Goal: Information Seeking & Learning: Learn about a topic

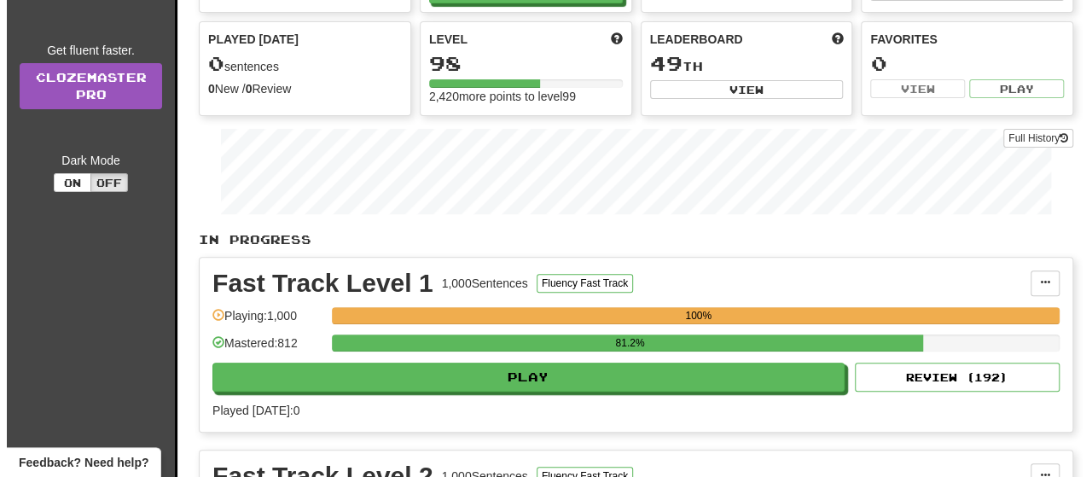
scroll to position [171, 0]
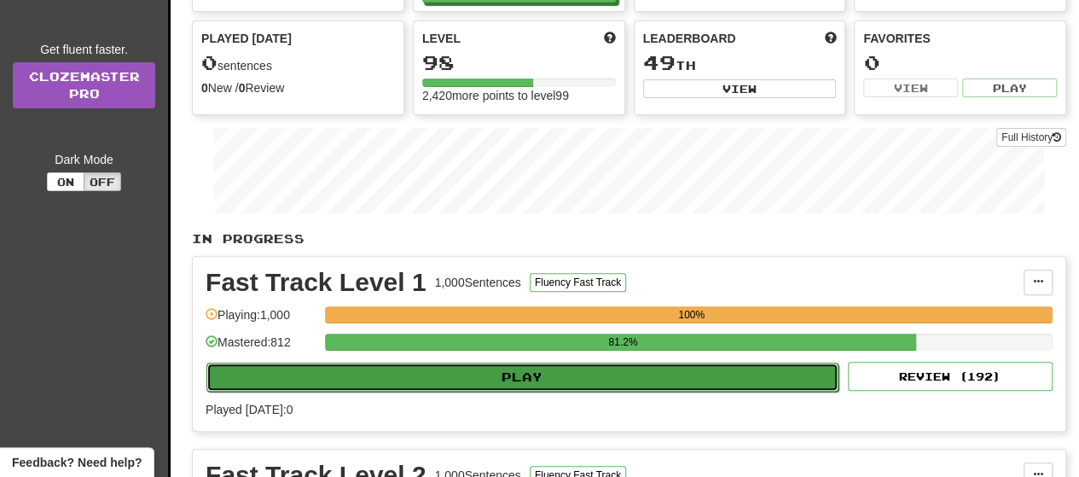
click at [451, 387] on button "Play" at bounding box center [523, 377] width 632 height 29
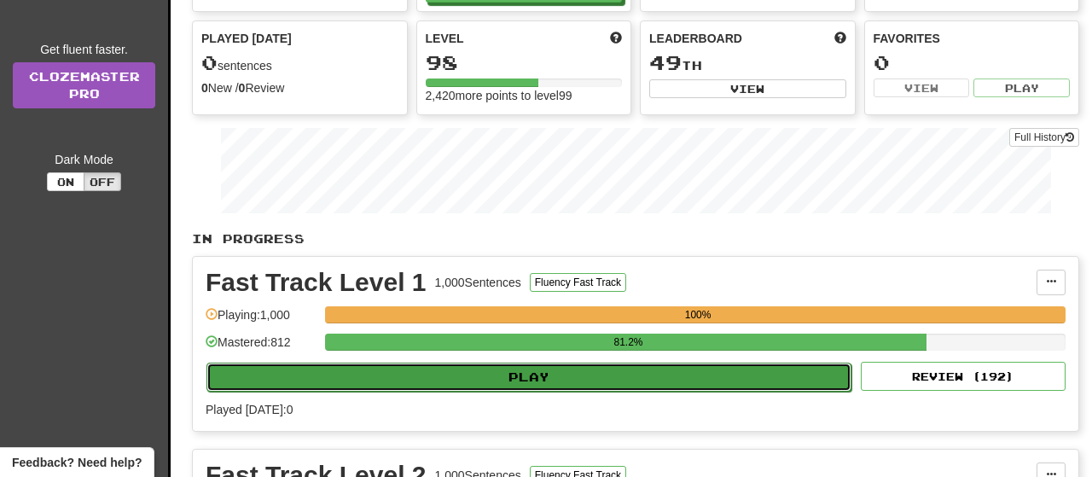
select select "**"
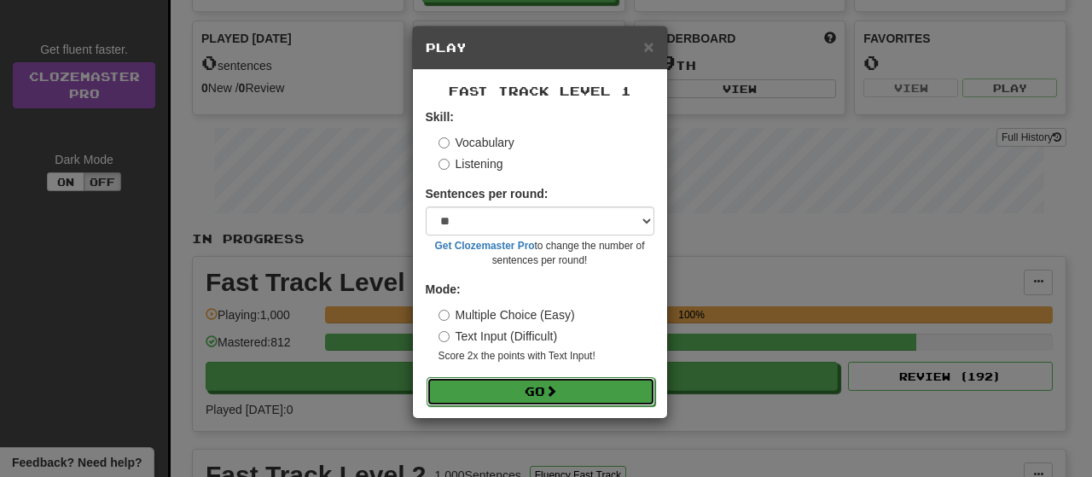
click at [520, 387] on button "Go" at bounding box center [541, 391] width 229 height 29
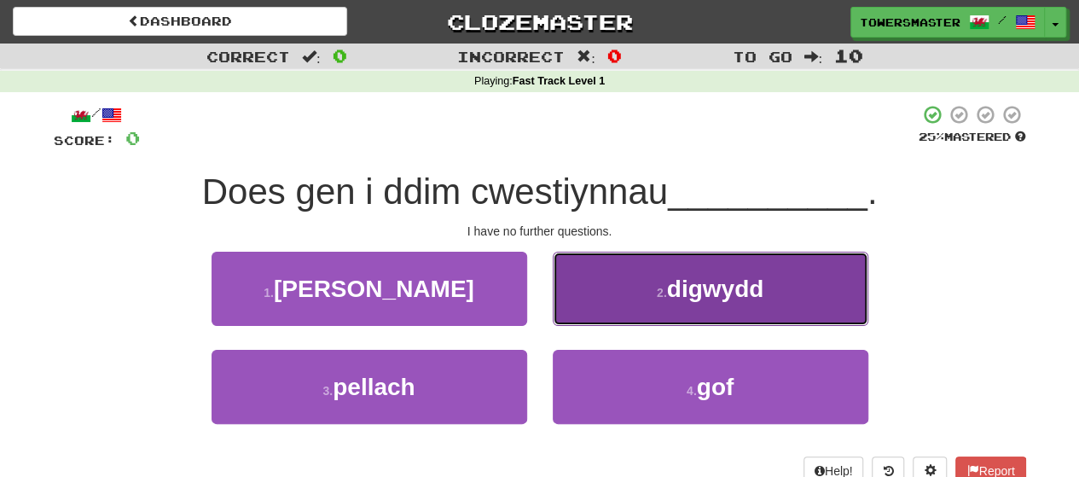
click at [657, 294] on small "2 ." at bounding box center [662, 293] width 10 height 14
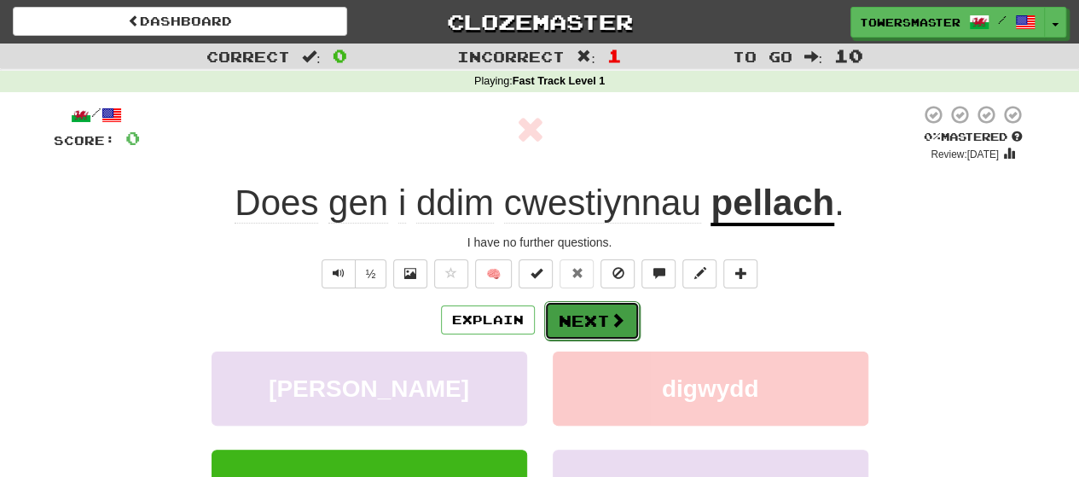
click at [587, 314] on button "Next" at bounding box center [592, 320] width 96 height 39
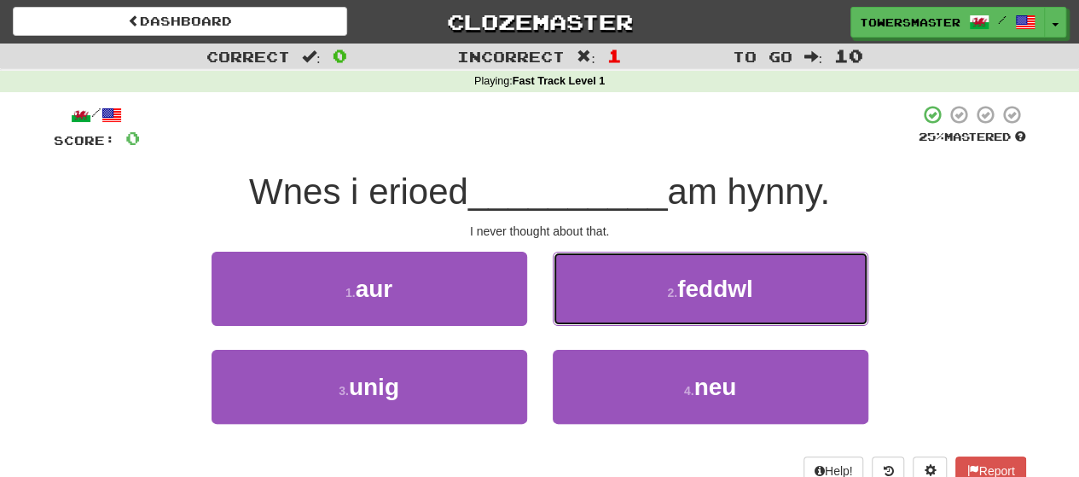
click at [620, 288] on button "2 . feddwl" at bounding box center [711, 289] width 316 height 74
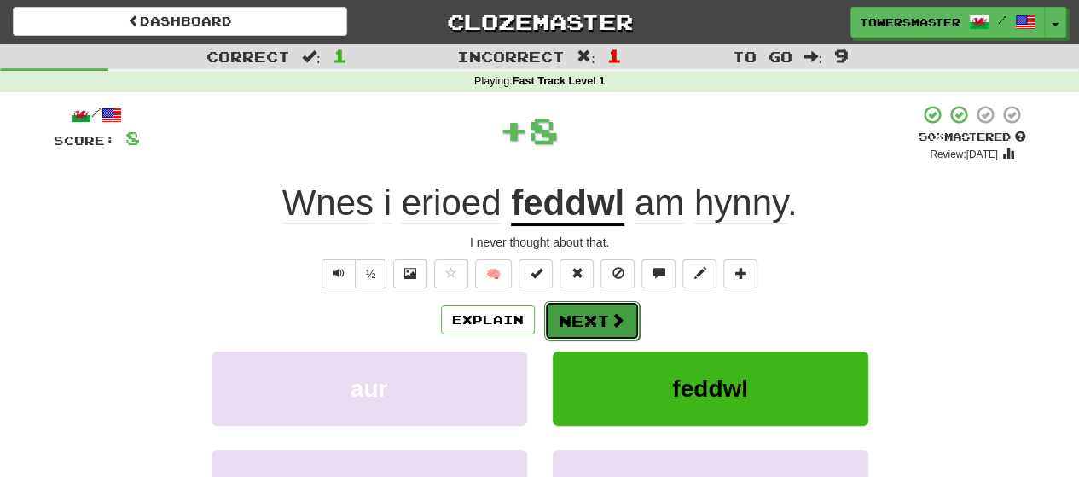
click at [567, 313] on button "Next" at bounding box center [592, 320] width 96 height 39
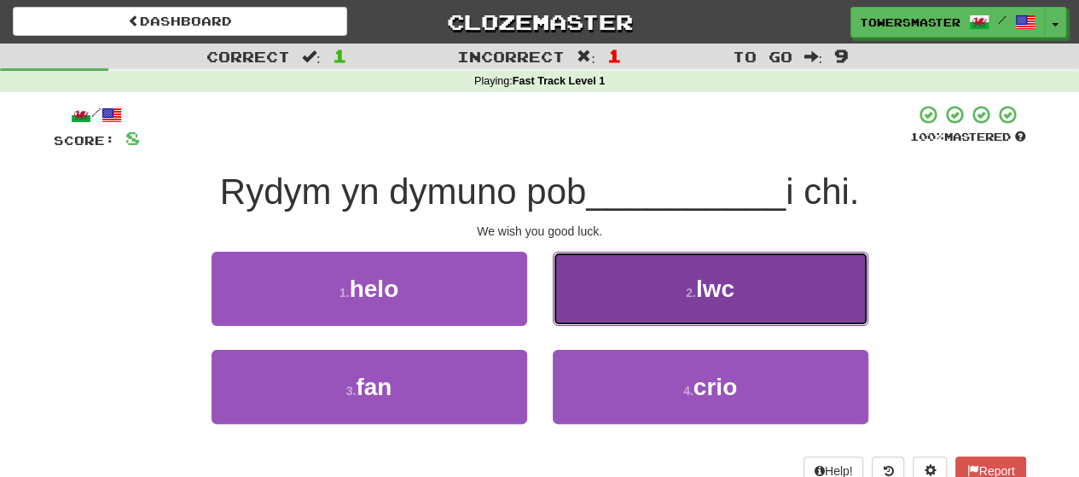
click at [626, 301] on button "2 . lwc" at bounding box center [711, 289] width 316 height 74
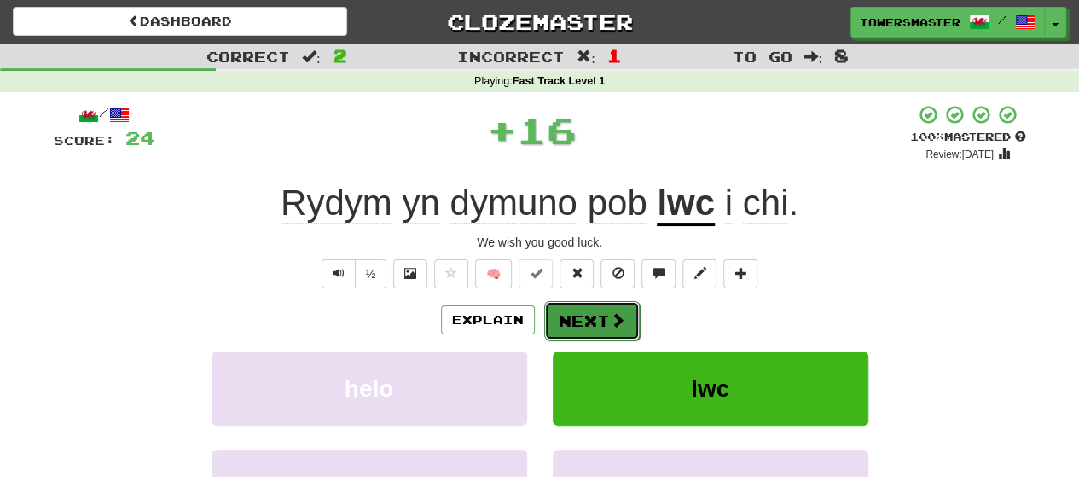
click at [573, 320] on button "Next" at bounding box center [592, 320] width 96 height 39
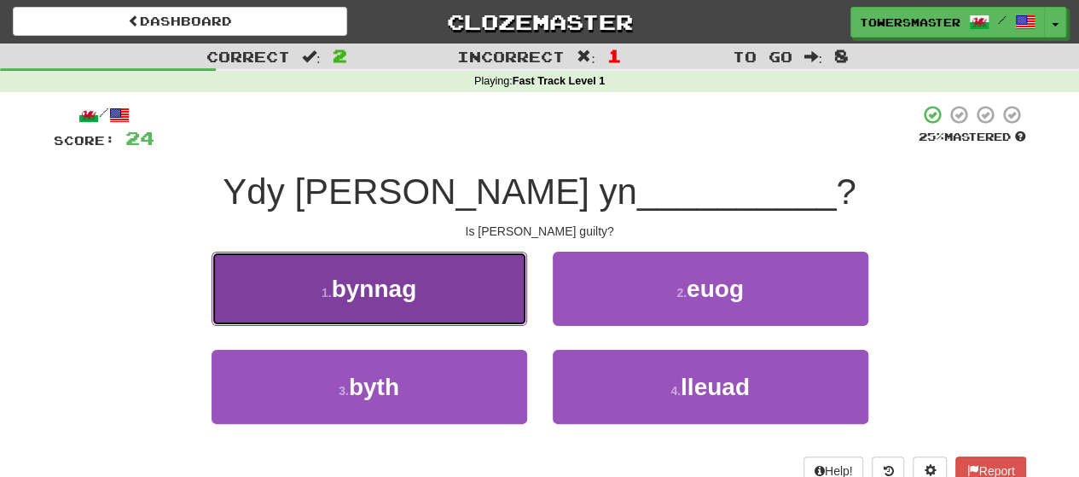
click at [426, 291] on button "1 . bynnag" at bounding box center [370, 289] width 316 height 74
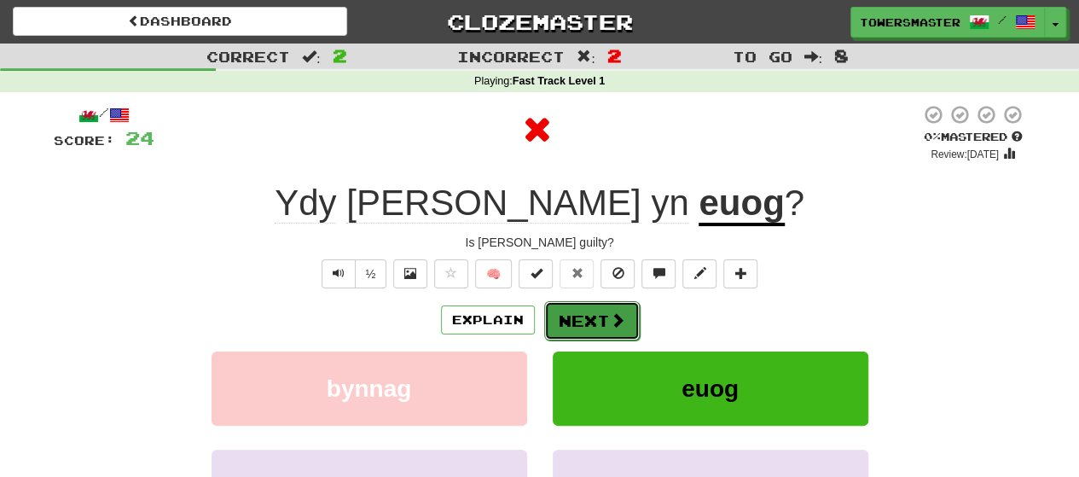
click at [592, 323] on button "Next" at bounding box center [592, 320] width 96 height 39
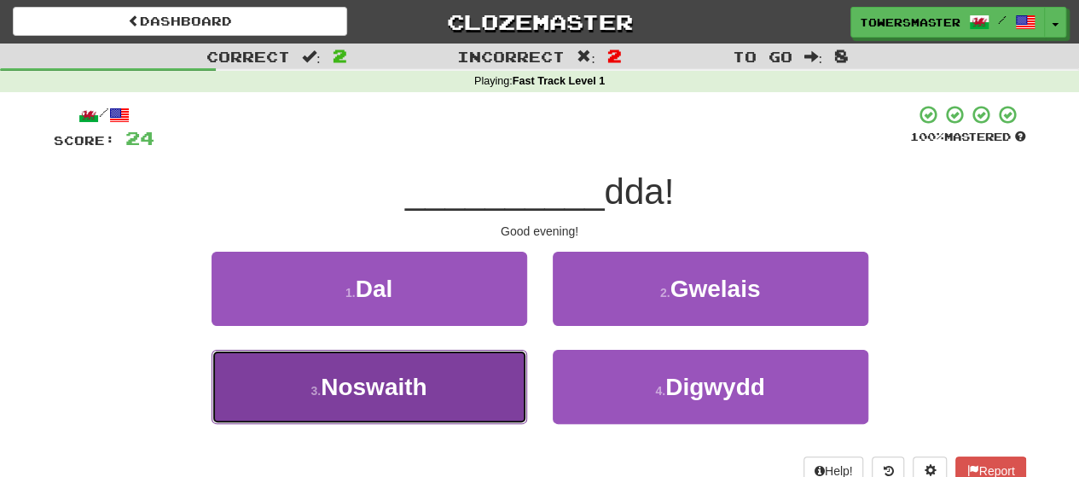
click at [406, 383] on span "Noswaith" at bounding box center [374, 387] width 106 height 26
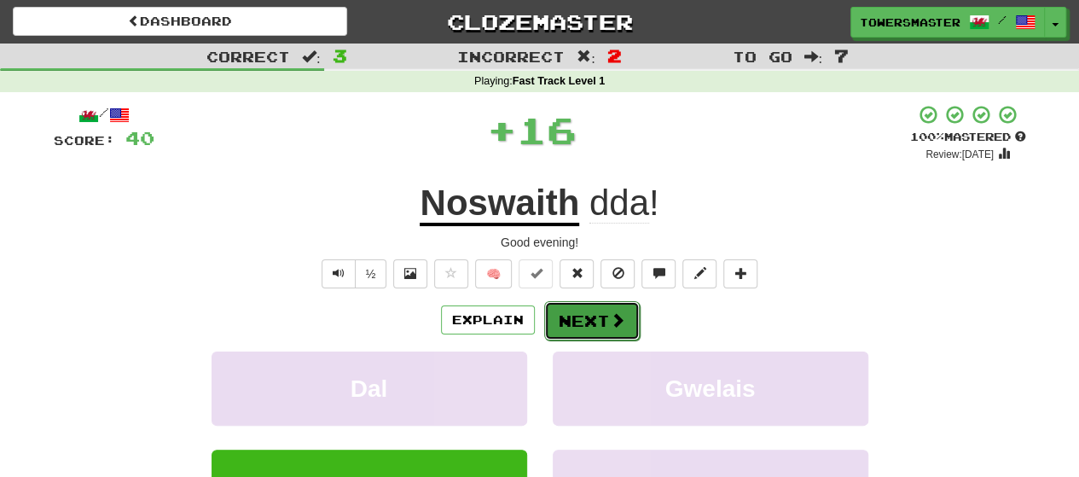
click at [577, 317] on button "Next" at bounding box center [592, 320] width 96 height 39
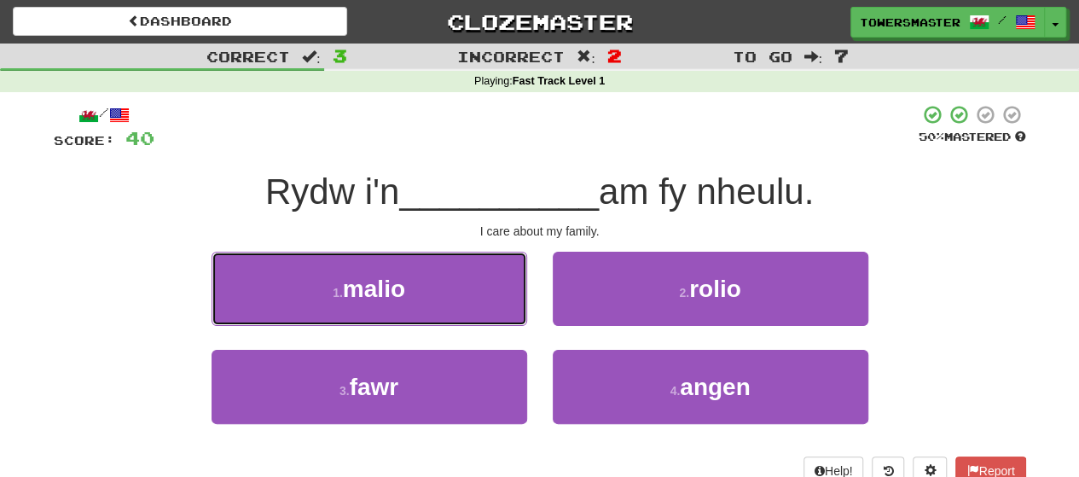
click at [437, 293] on button "1 . malio" at bounding box center [370, 289] width 316 height 74
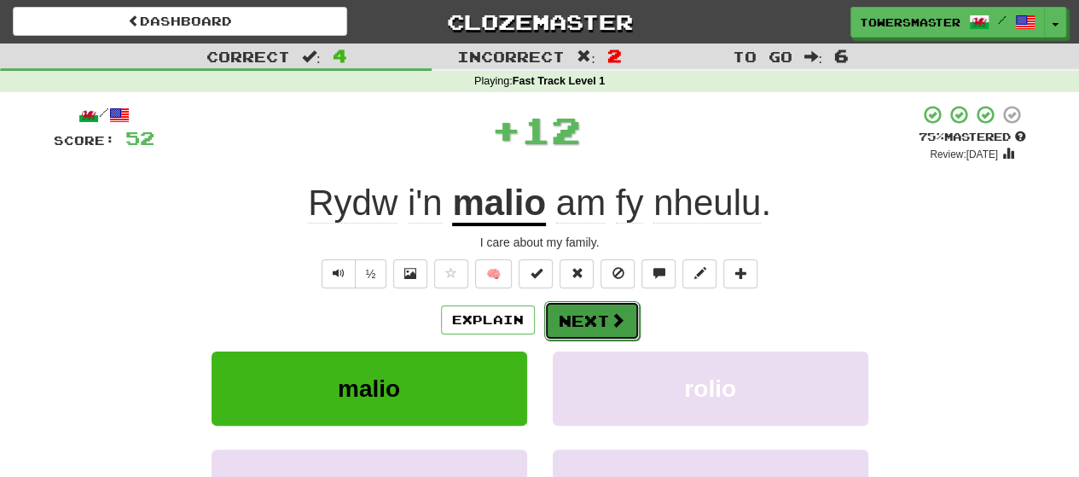
click at [579, 321] on button "Next" at bounding box center [592, 320] width 96 height 39
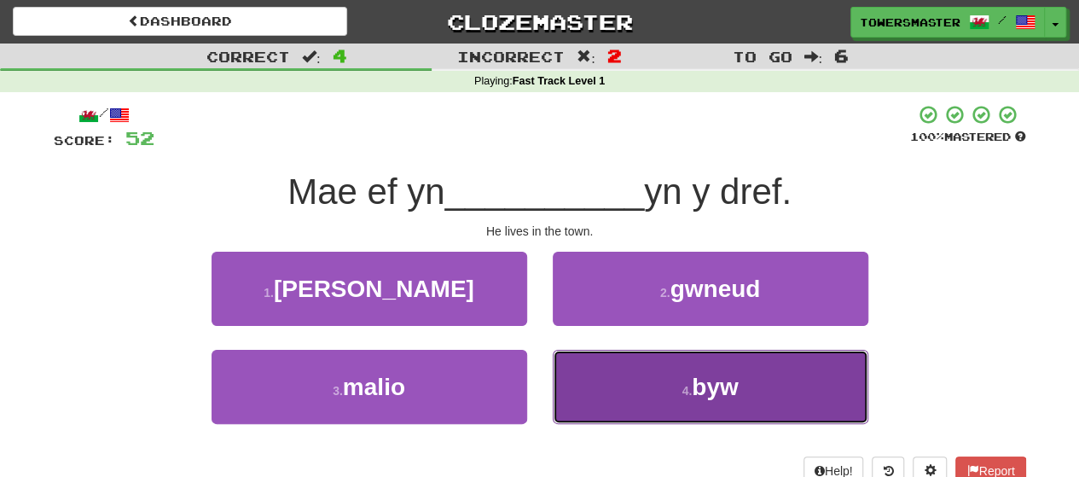
click at [618, 370] on button "4 . byw" at bounding box center [711, 387] width 316 height 74
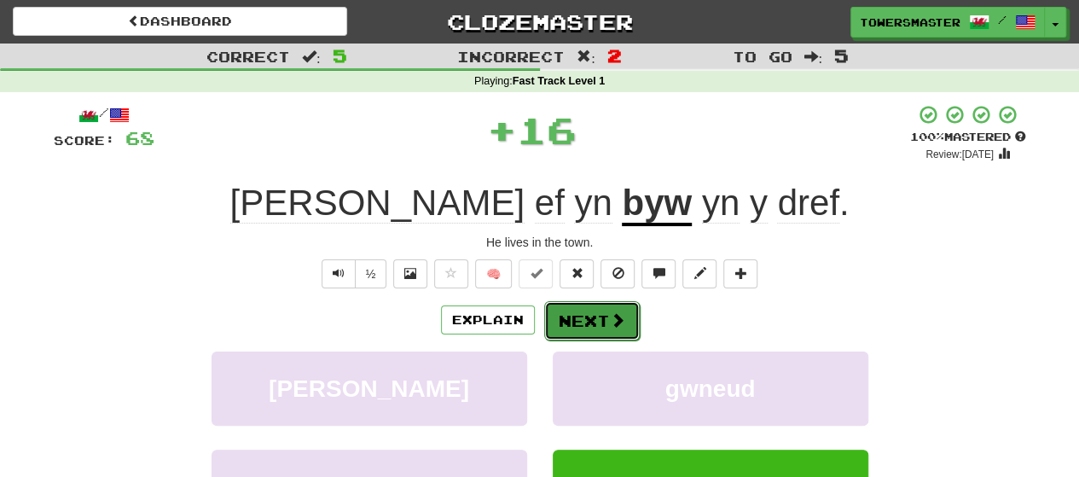
click at [580, 328] on button "Next" at bounding box center [592, 320] width 96 height 39
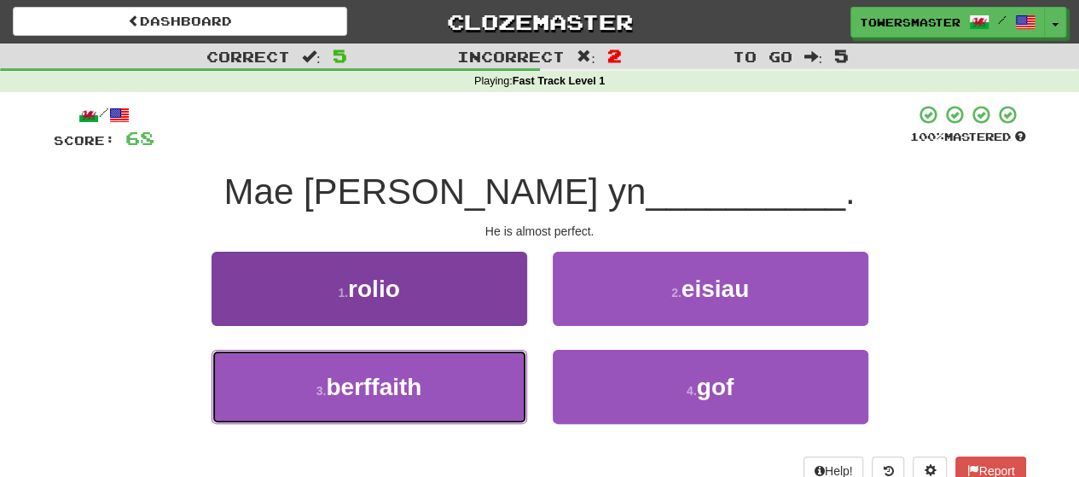
drag, startPoint x: 411, startPoint y: 400, endPoint x: 428, endPoint y: 384, distance: 22.9
click at [411, 396] on button "3 . berffaith" at bounding box center [370, 387] width 316 height 74
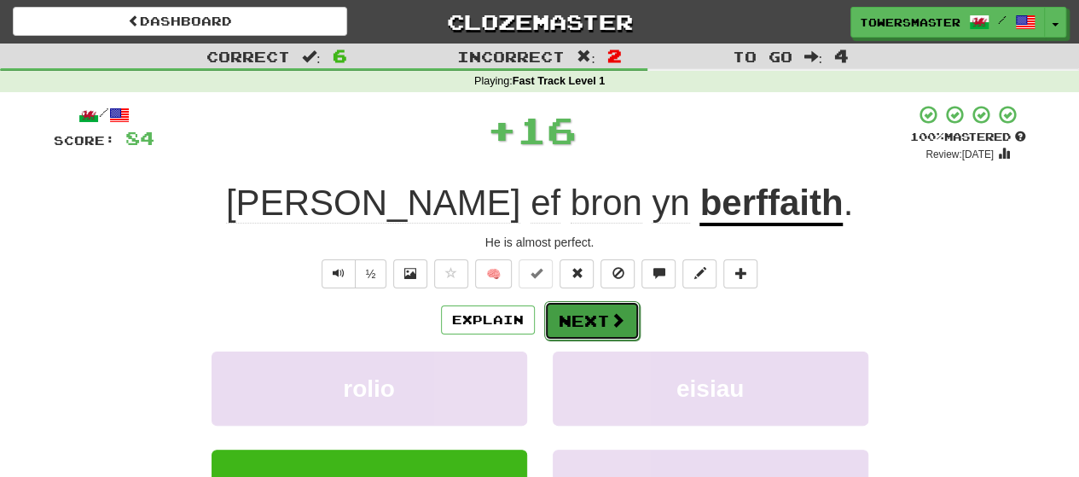
click at [591, 323] on button "Next" at bounding box center [592, 320] width 96 height 39
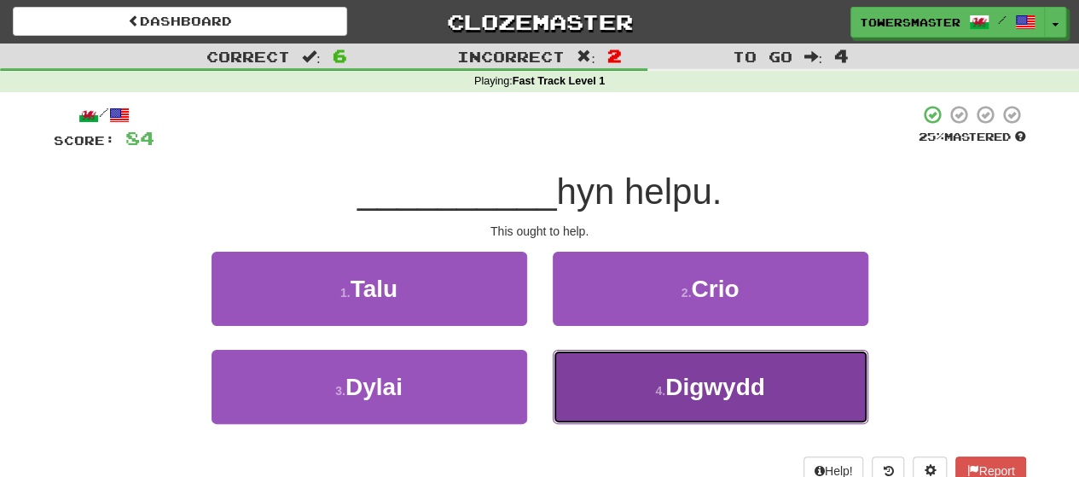
click at [636, 378] on button "4 . Digwydd" at bounding box center [711, 387] width 316 height 74
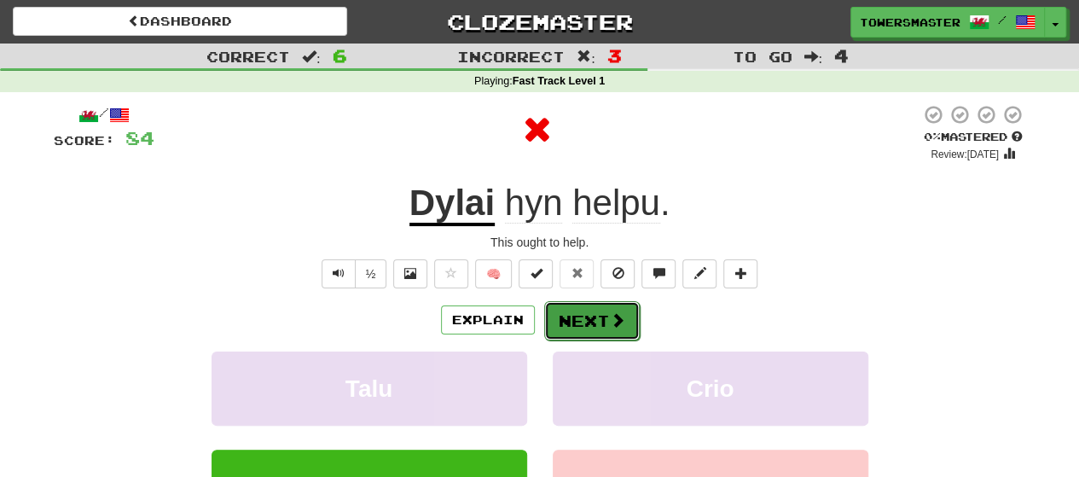
click at [581, 323] on button "Next" at bounding box center [592, 320] width 96 height 39
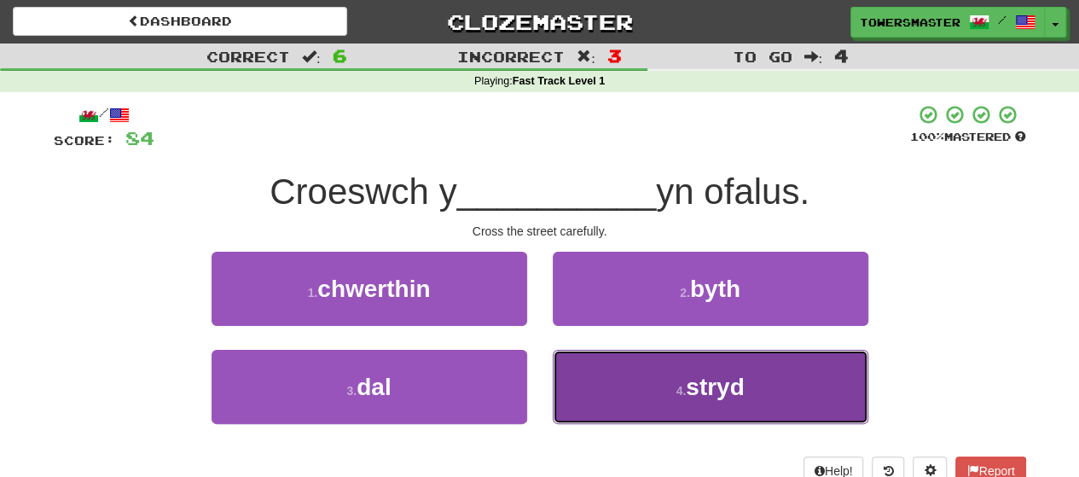
click at [630, 370] on button "4 . stryd" at bounding box center [711, 387] width 316 height 74
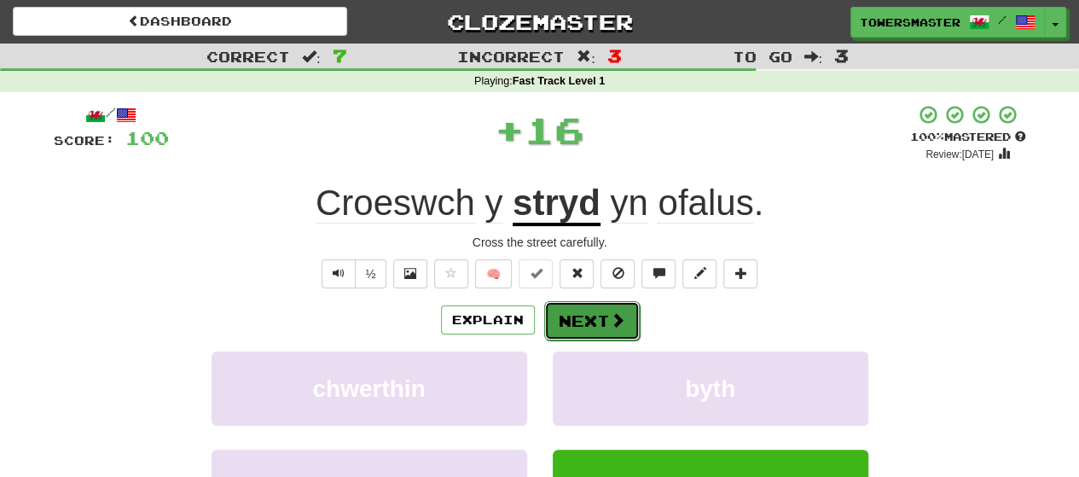
click at [573, 323] on button "Next" at bounding box center [592, 320] width 96 height 39
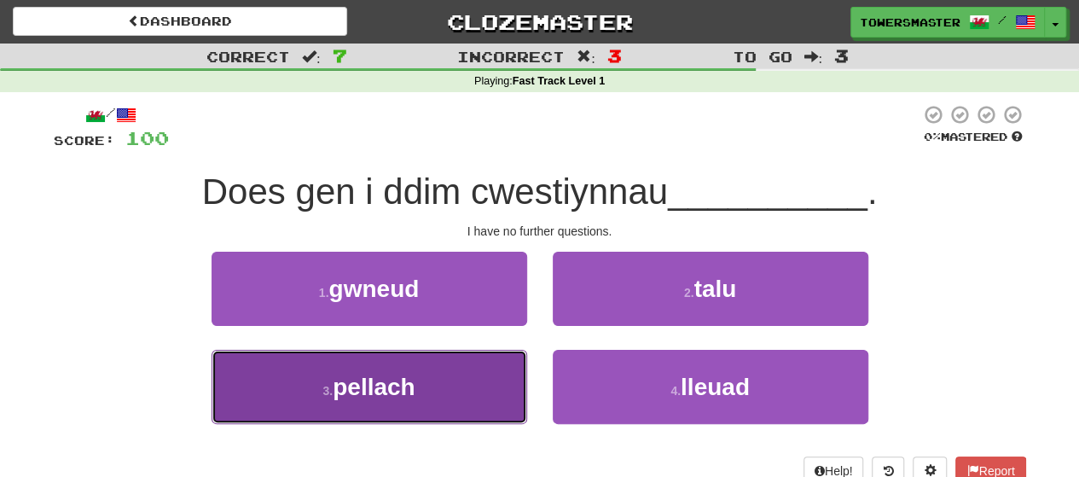
click at [391, 409] on button "3 . pellach" at bounding box center [370, 387] width 316 height 74
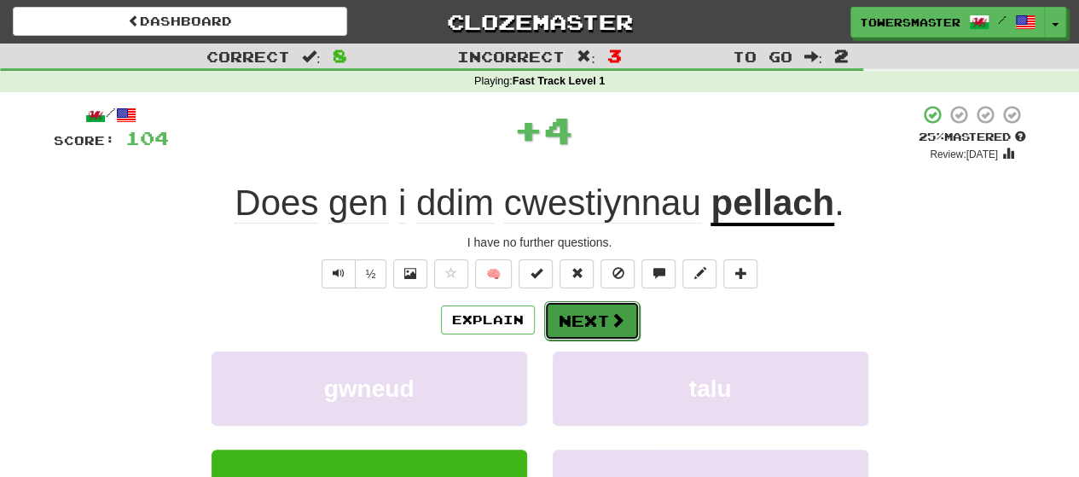
click at [590, 322] on button "Next" at bounding box center [592, 320] width 96 height 39
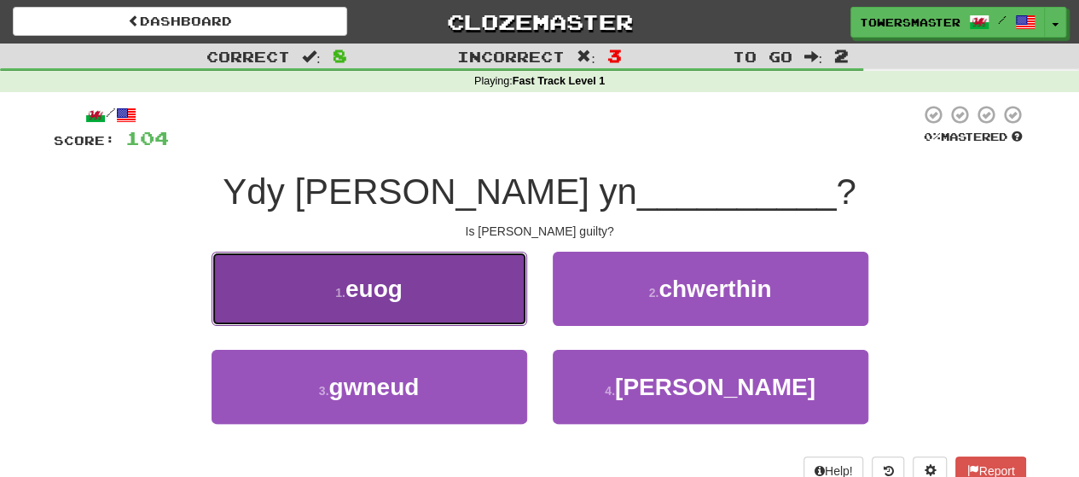
click at [427, 293] on button "1 . euog" at bounding box center [370, 289] width 316 height 74
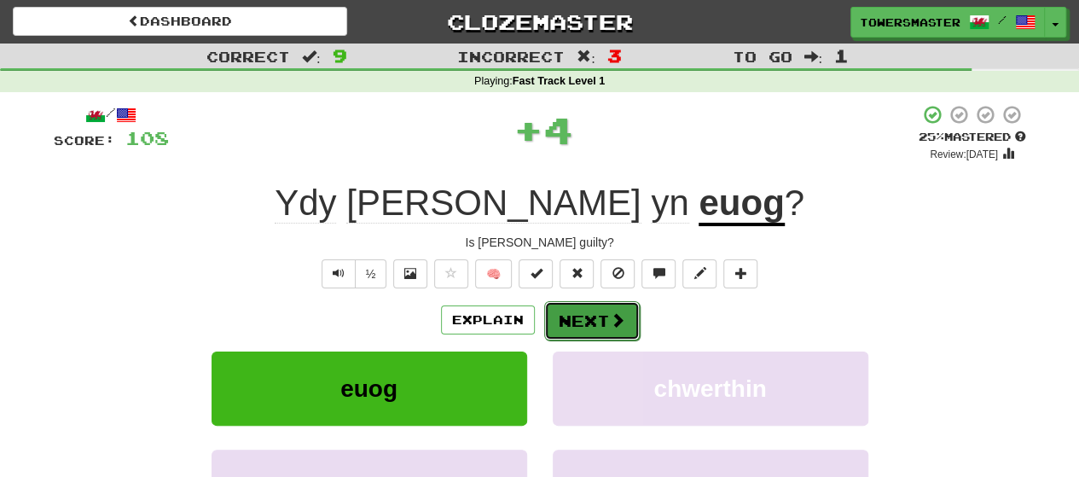
click at [579, 317] on button "Next" at bounding box center [592, 320] width 96 height 39
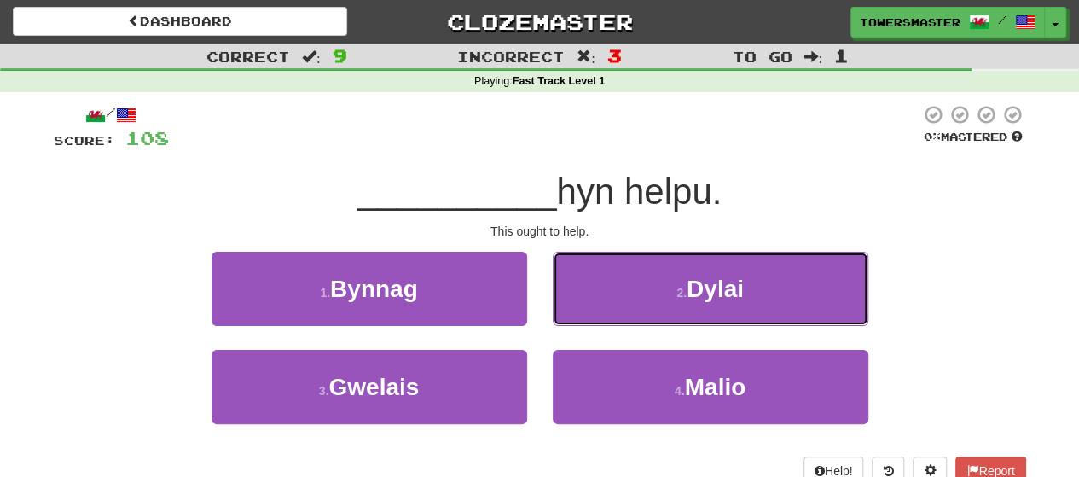
click at [636, 293] on button "2 . Dylai" at bounding box center [711, 289] width 316 height 74
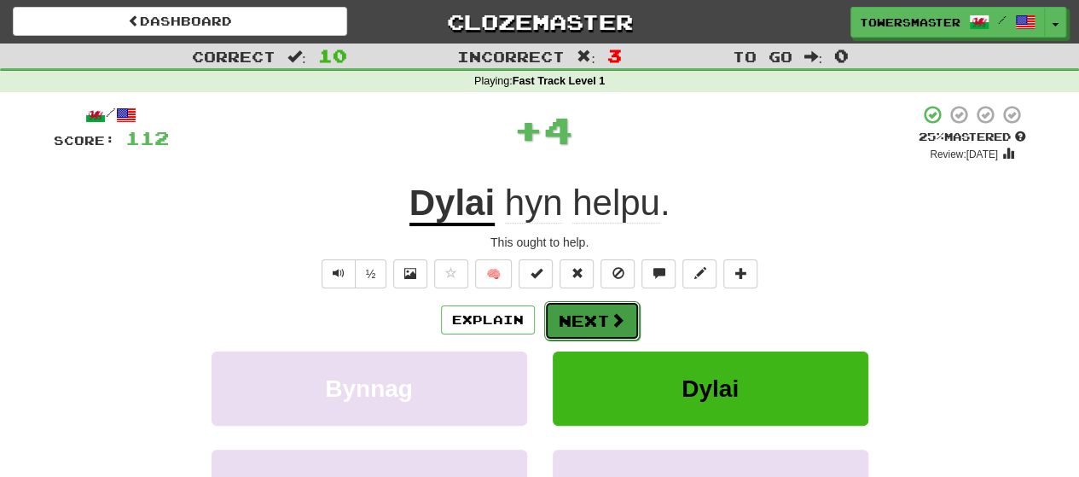
click at [571, 313] on button "Next" at bounding box center [592, 320] width 96 height 39
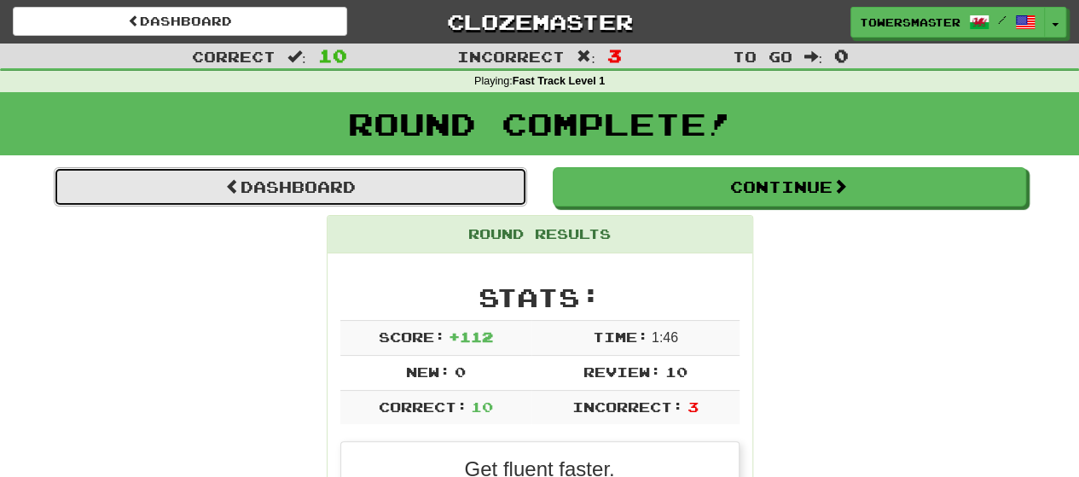
click at [360, 187] on link "Dashboard" at bounding box center [291, 186] width 474 height 39
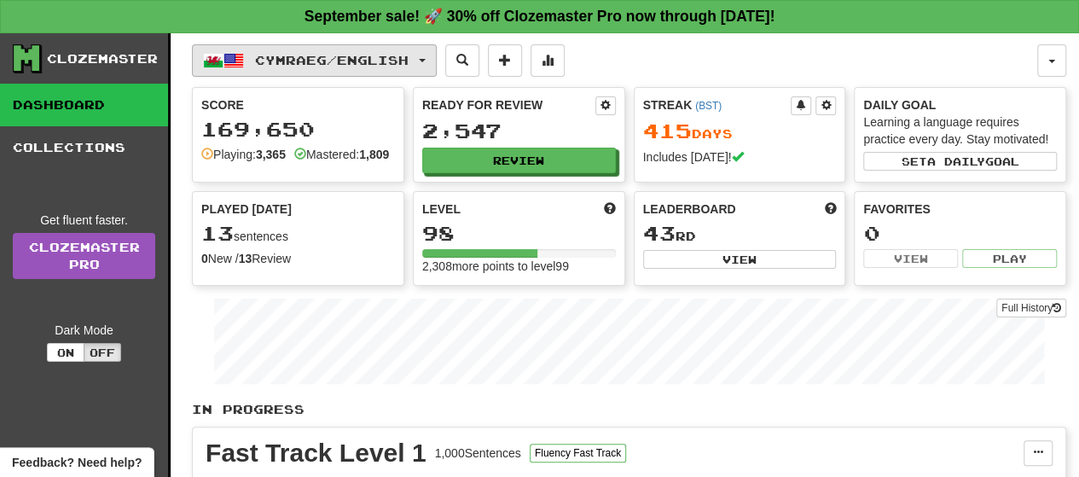
click at [437, 55] on button "Cymraeg / English" at bounding box center [314, 60] width 245 height 32
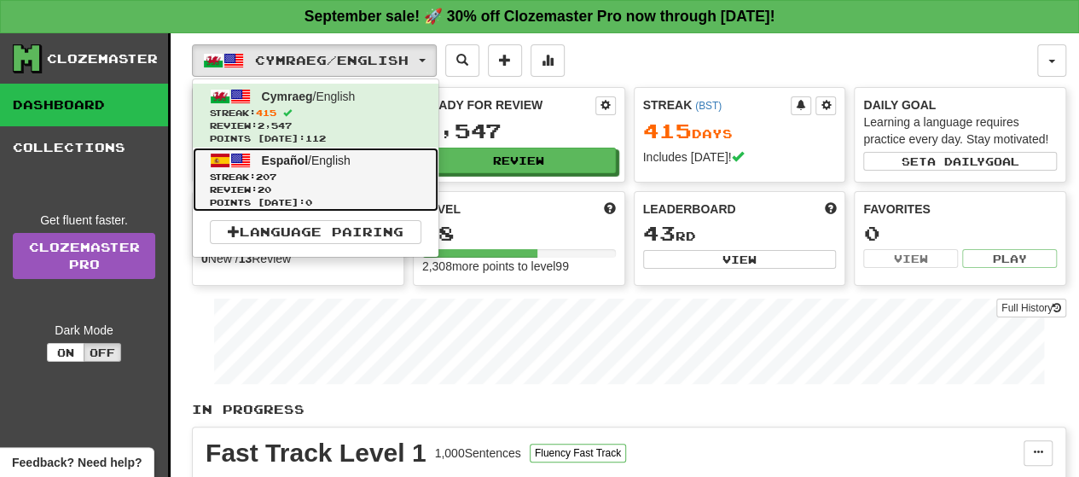
click at [316, 174] on span "Streak: 207" at bounding box center [316, 177] width 212 height 13
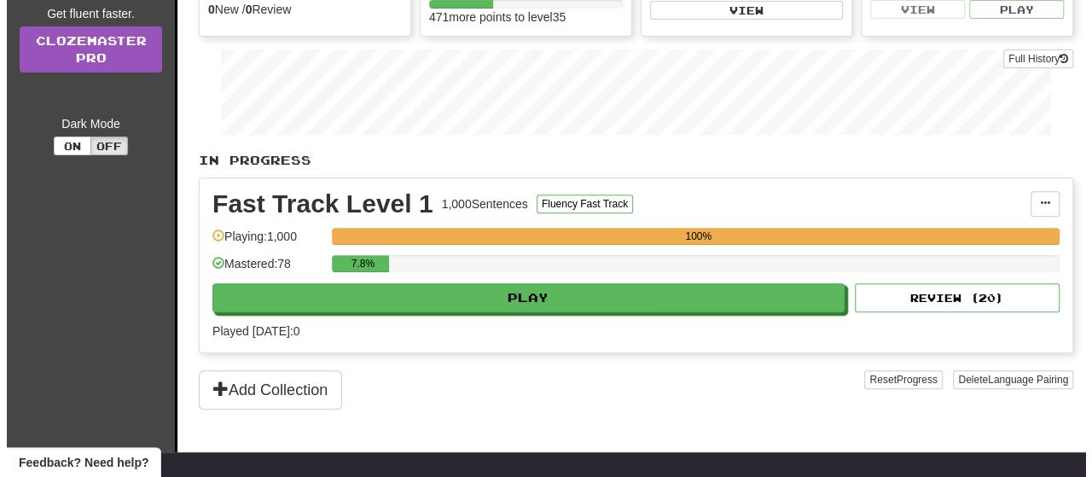
scroll to position [341, 0]
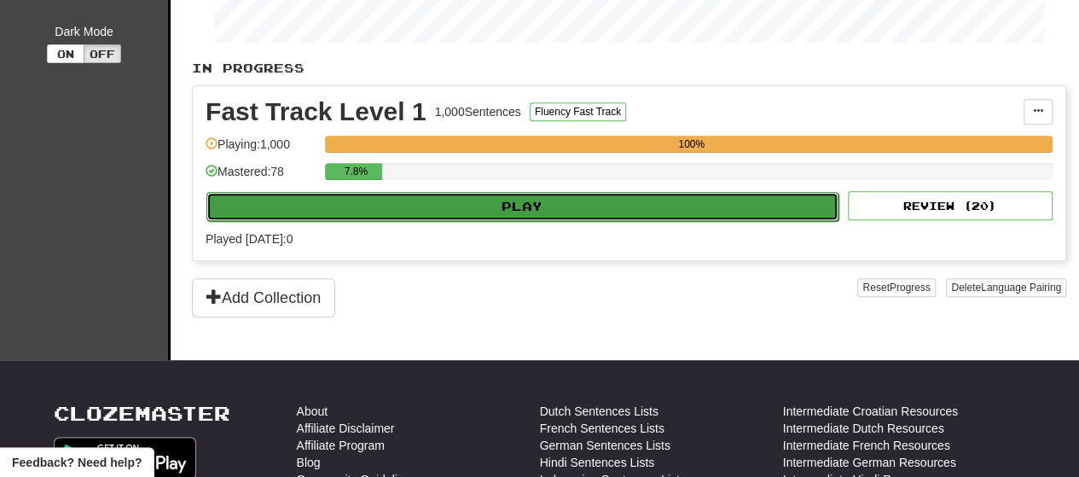
click at [471, 197] on button "Play" at bounding box center [523, 206] width 632 height 29
select select "**"
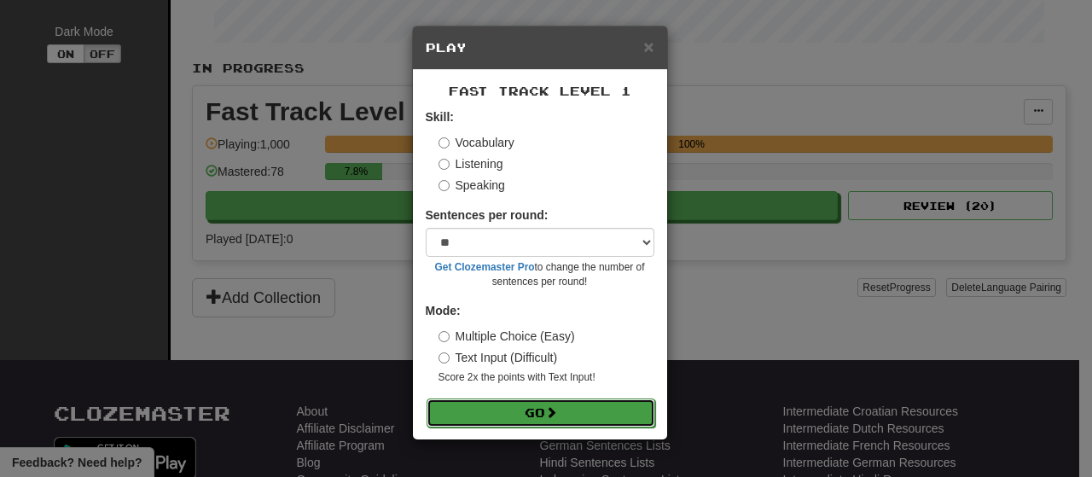
click at [503, 404] on button "Go" at bounding box center [541, 413] width 229 height 29
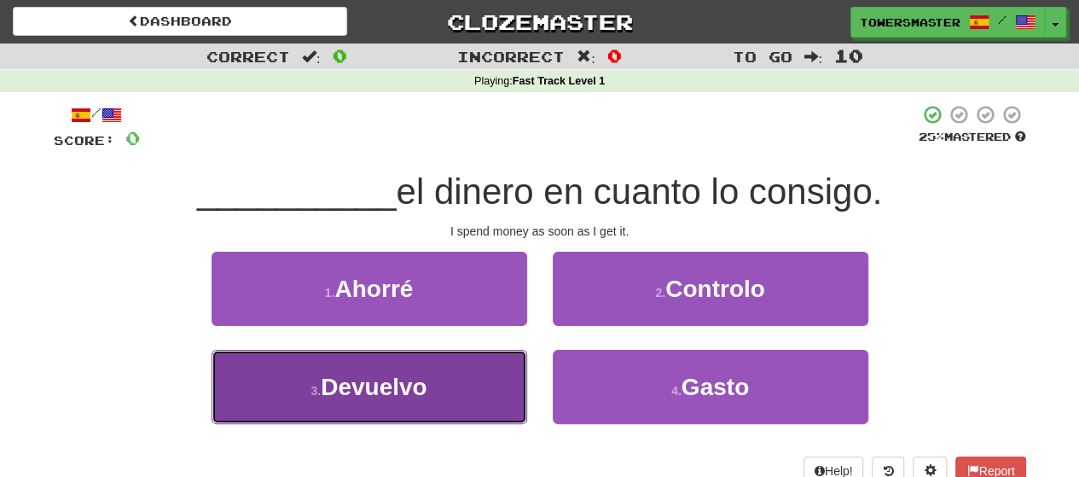
click at [363, 396] on span "Devuelvo" at bounding box center [374, 387] width 107 height 26
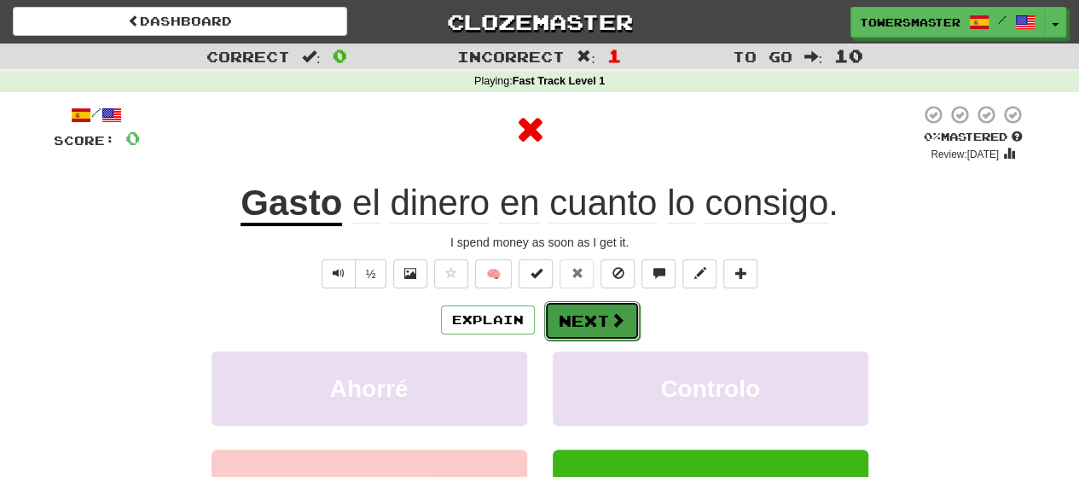
click at [579, 317] on button "Next" at bounding box center [592, 320] width 96 height 39
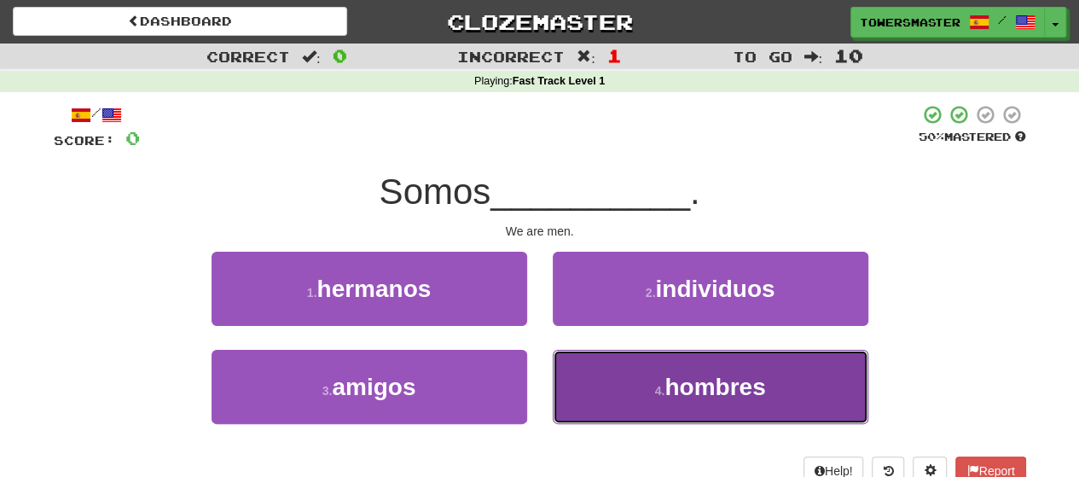
click at [645, 378] on button "4 . hombres" at bounding box center [711, 387] width 316 height 74
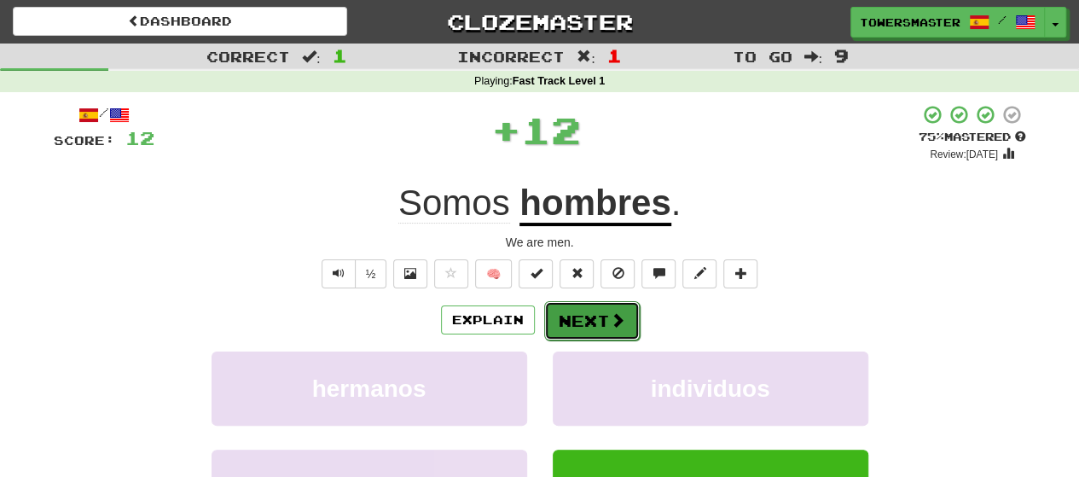
click at [587, 321] on button "Next" at bounding box center [592, 320] width 96 height 39
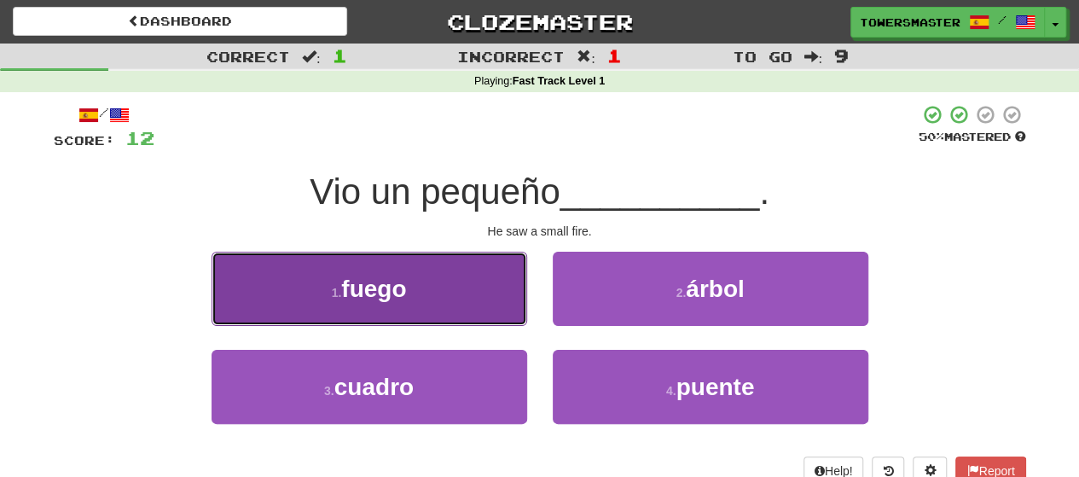
click at [364, 282] on span "fuego" at bounding box center [373, 289] width 65 height 26
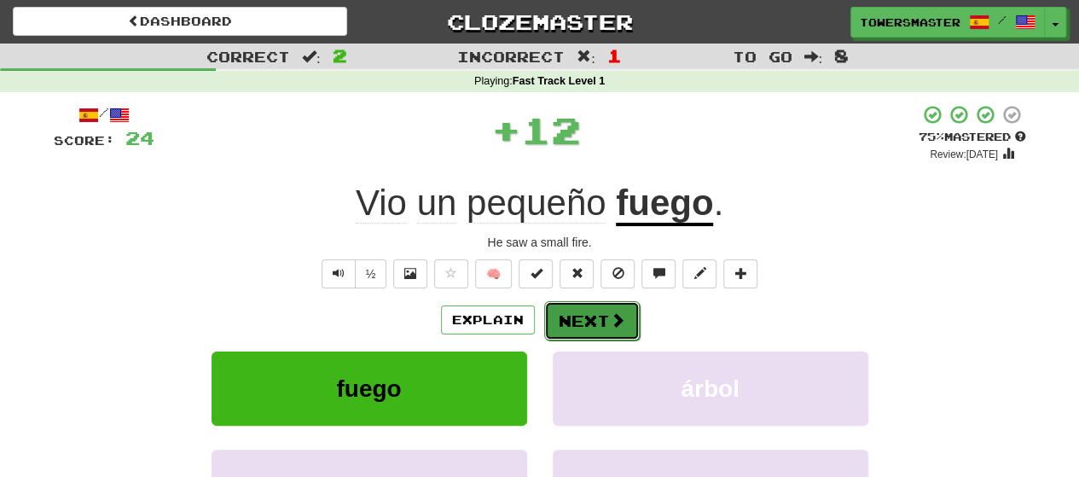
click at [566, 315] on button "Next" at bounding box center [592, 320] width 96 height 39
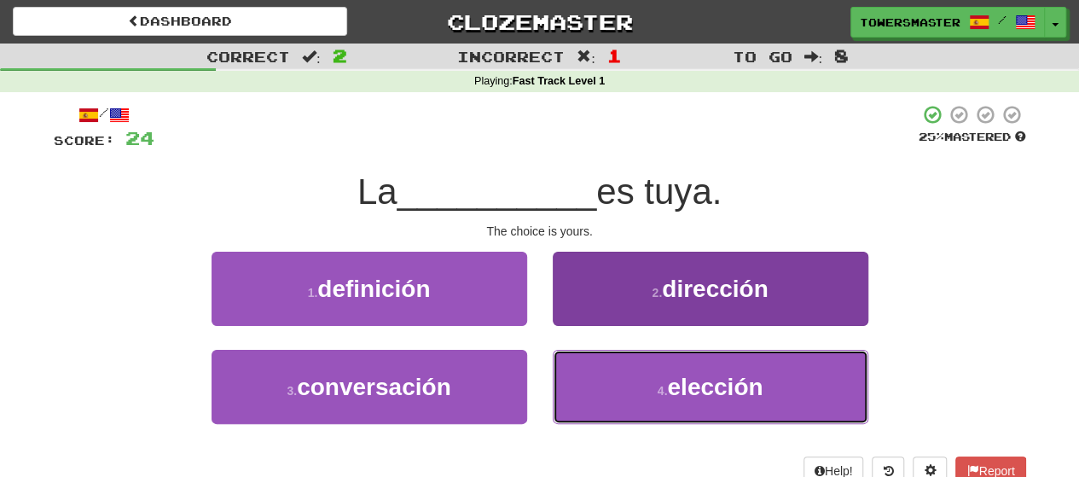
click at [631, 398] on button "4 . elección" at bounding box center [711, 387] width 316 height 74
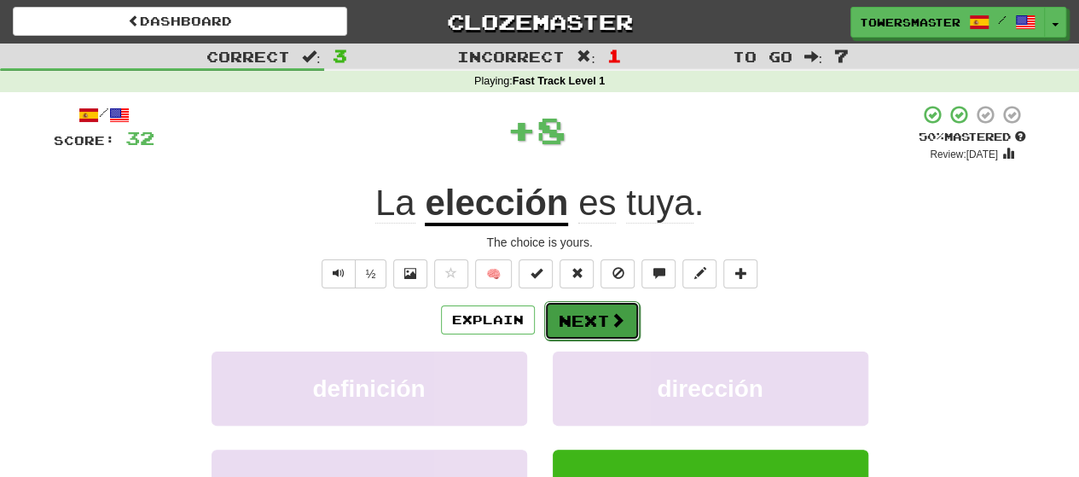
click at [574, 327] on button "Next" at bounding box center [592, 320] width 96 height 39
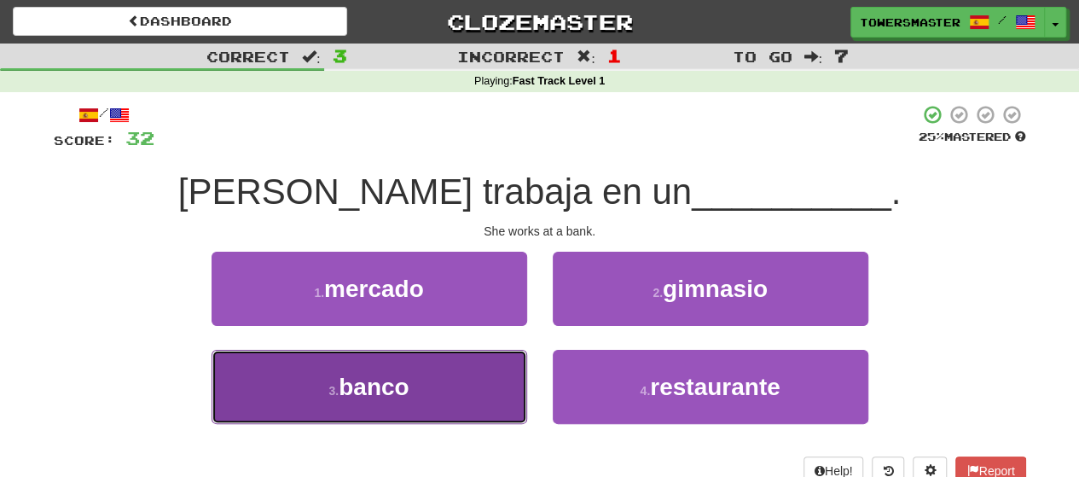
click at [420, 383] on button "3 . banco" at bounding box center [370, 387] width 316 height 74
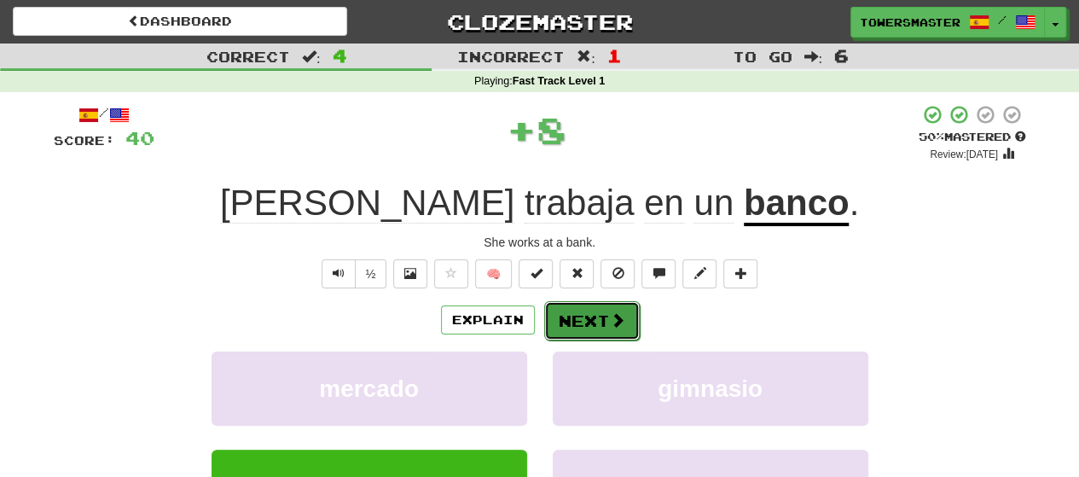
click at [582, 322] on button "Next" at bounding box center [592, 320] width 96 height 39
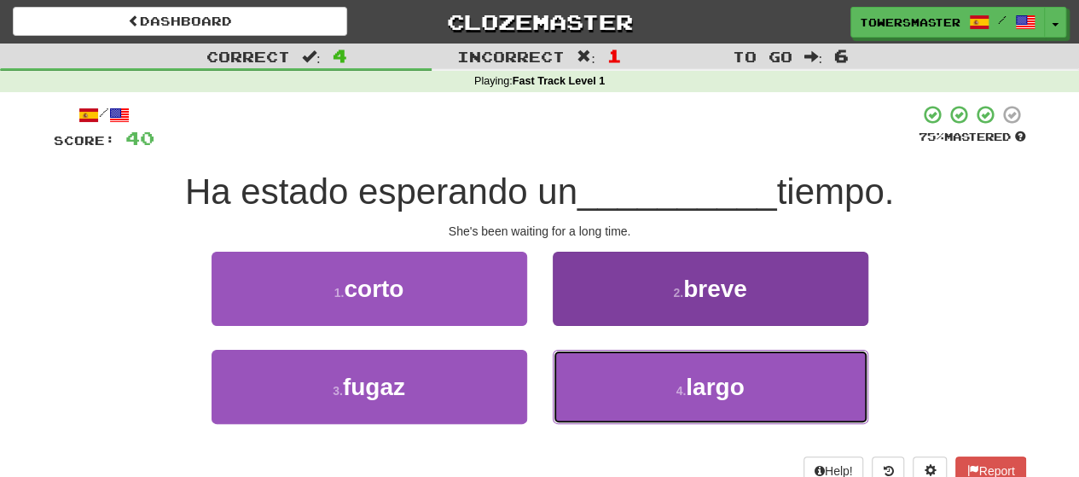
click at [631, 381] on button "4 . largo" at bounding box center [711, 387] width 316 height 74
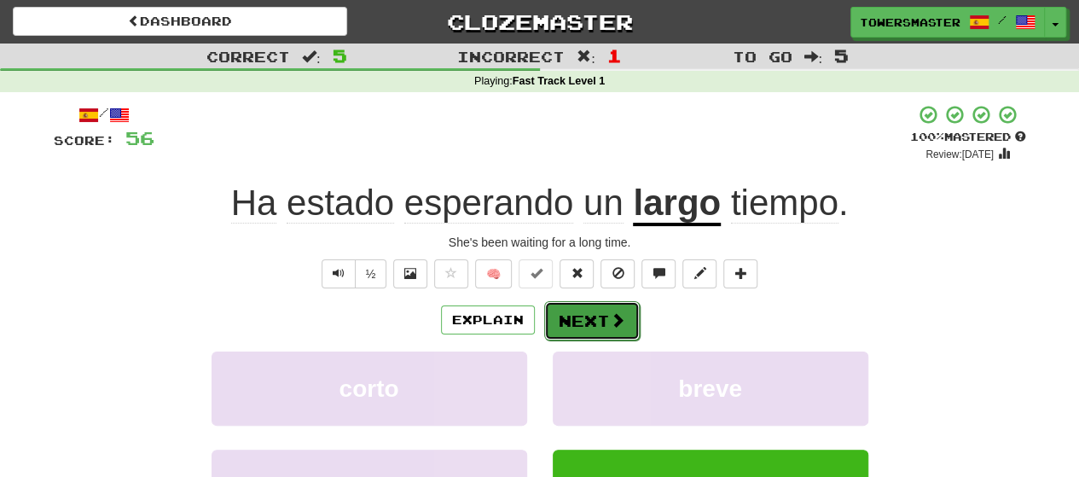
click at [589, 303] on button "Next" at bounding box center [592, 320] width 96 height 39
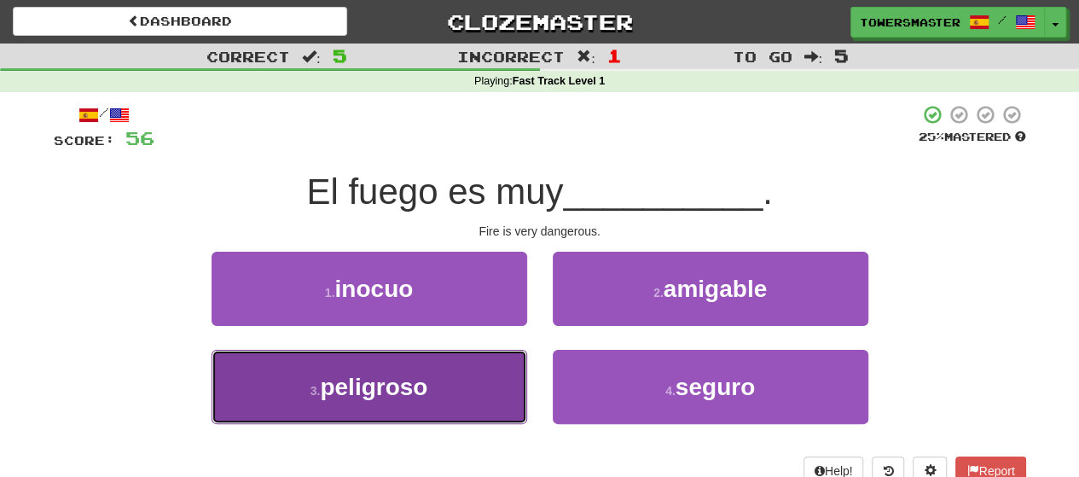
click at [410, 388] on span "peligroso" at bounding box center [374, 387] width 108 height 26
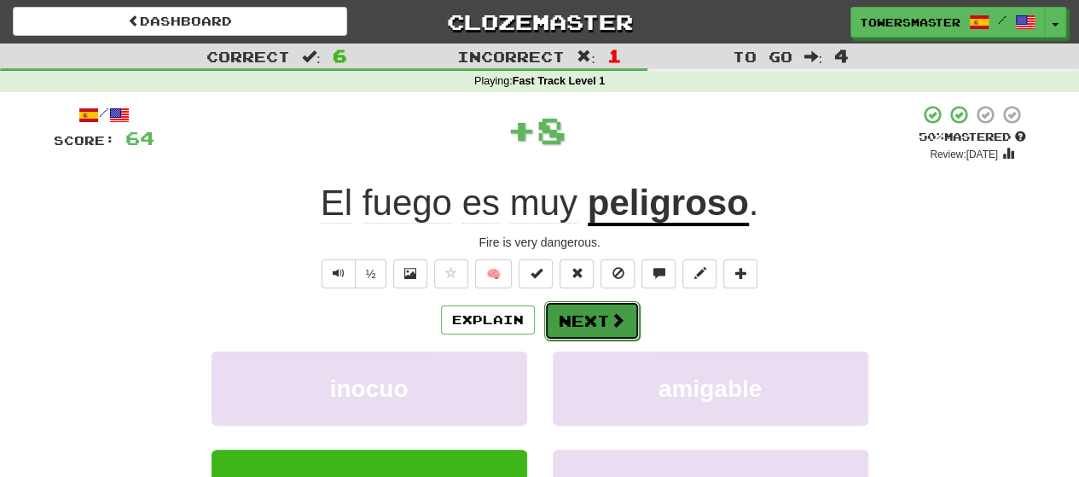
click at [584, 322] on button "Next" at bounding box center [592, 320] width 96 height 39
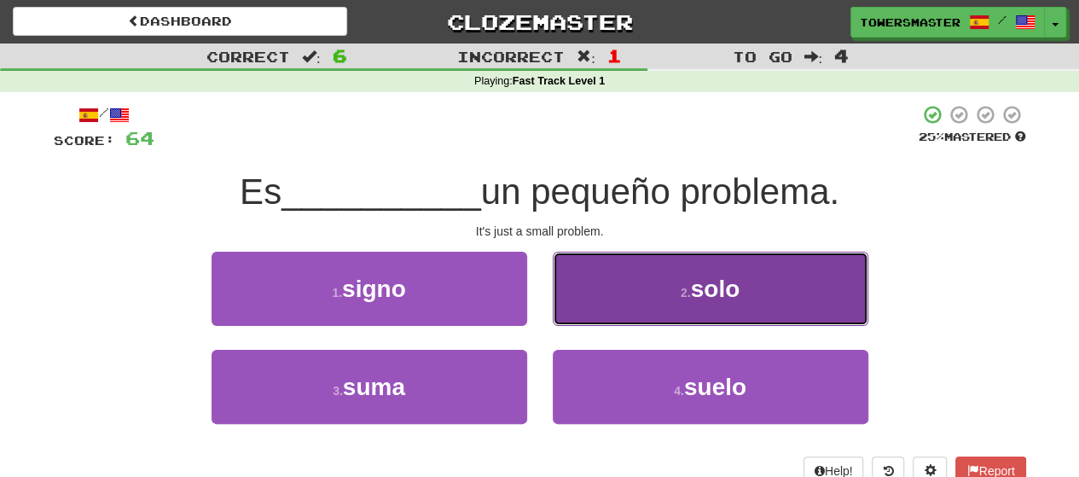
click at [637, 294] on button "2 . solo" at bounding box center [711, 289] width 316 height 74
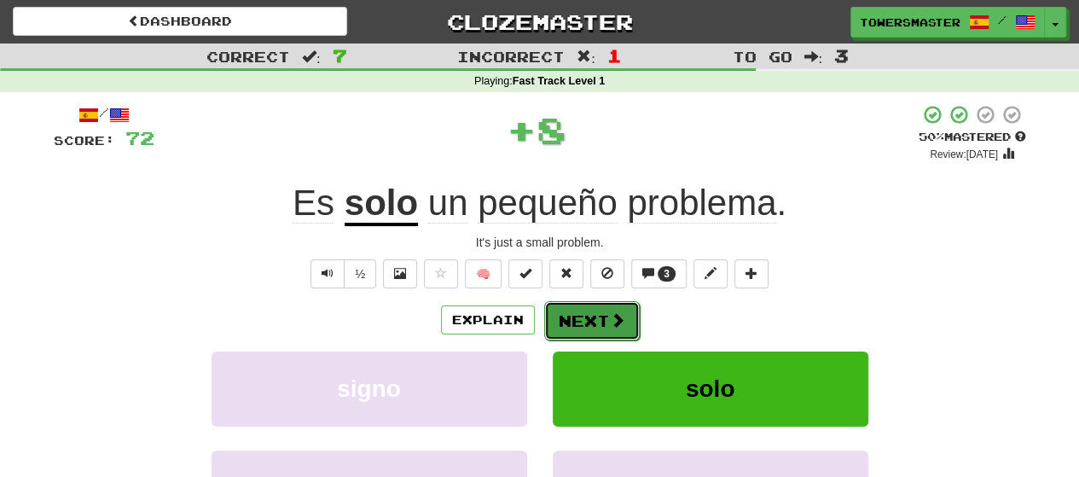
click at [570, 318] on button "Next" at bounding box center [592, 320] width 96 height 39
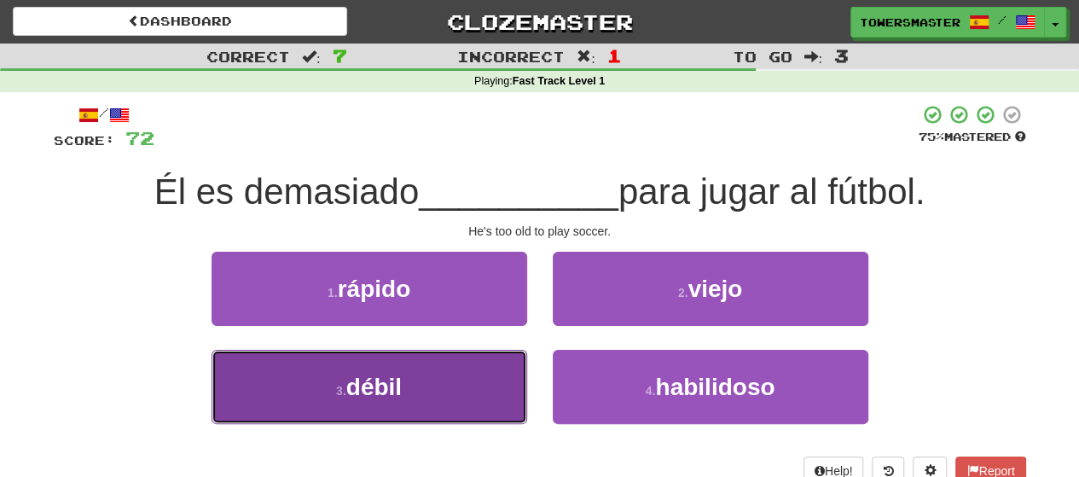
click at [380, 390] on span "débil" at bounding box center [373, 387] width 55 height 26
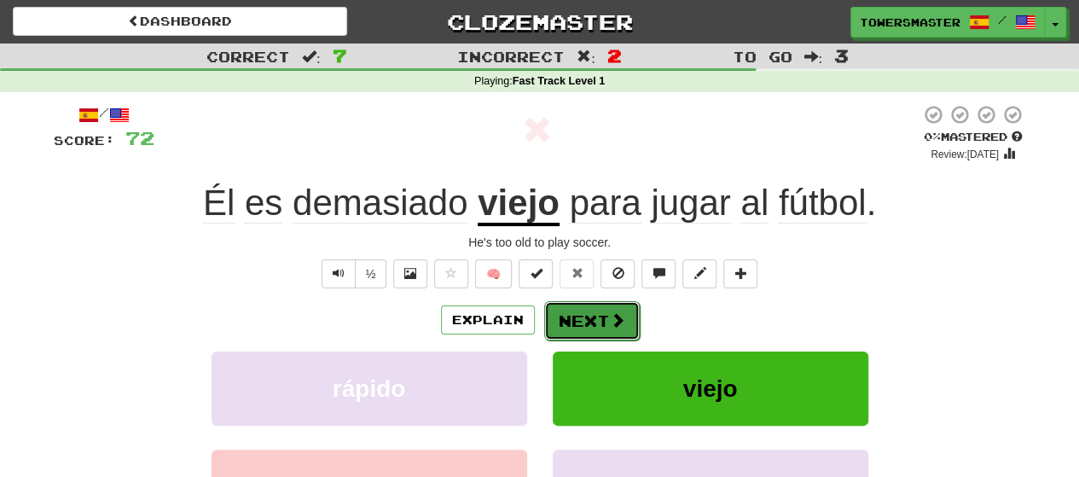
click at [574, 321] on button "Next" at bounding box center [592, 320] width 96 height 39
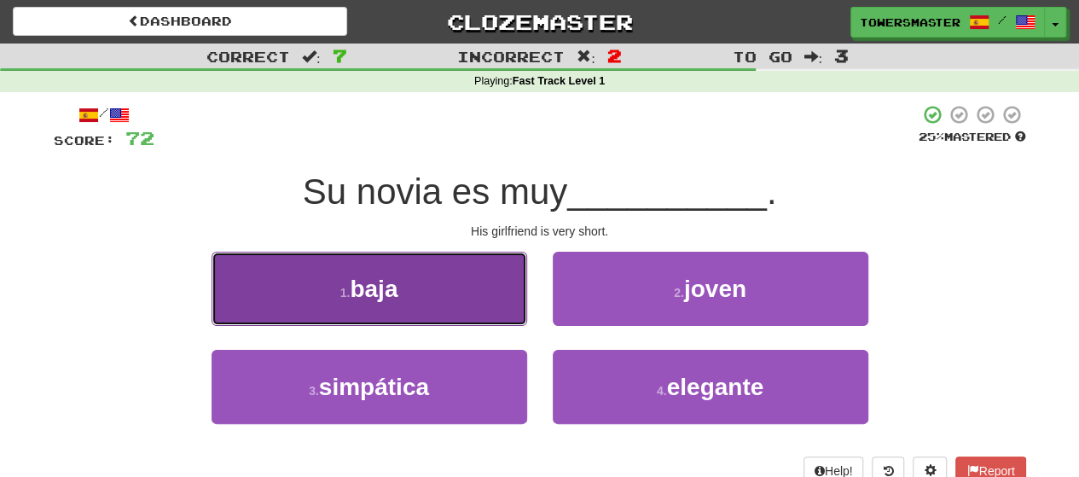
click at [452, 289] on button "1 . baja" at bounding box center [370, 289] width 316 height 74
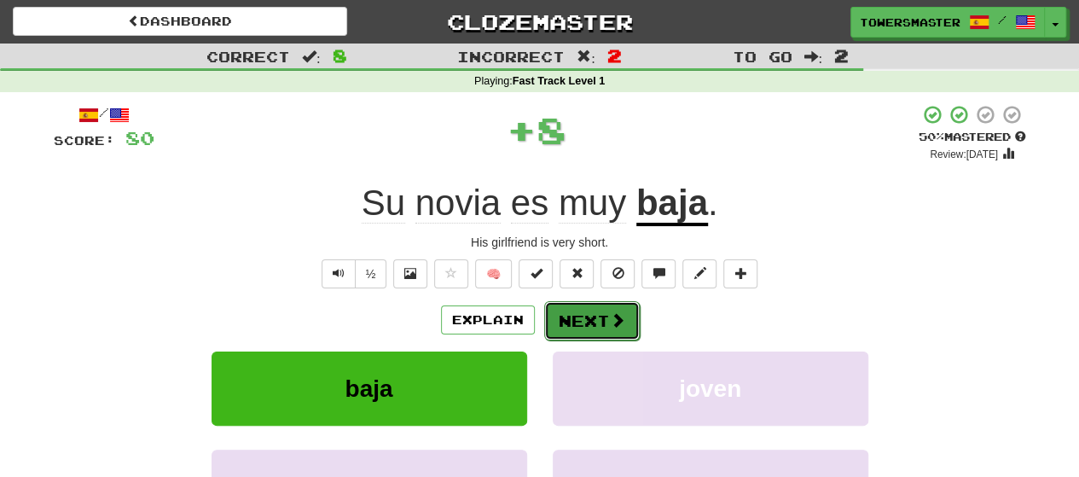
click at [591, 323] on button "Next" at bounding box center [592, 320] width 96 height 39
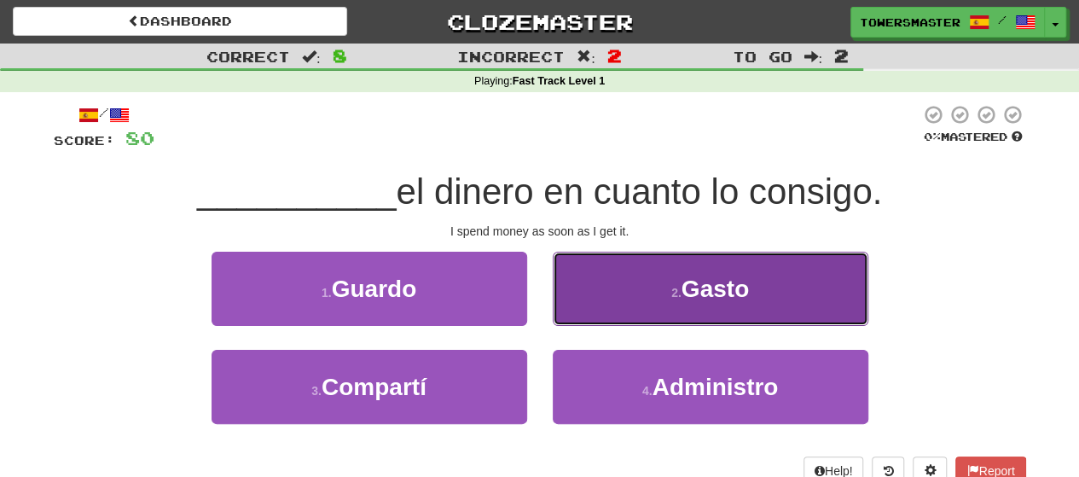
click at [601, 298] on button "2 . Gasto" at bounding box center [711, 289] width 316 height 74
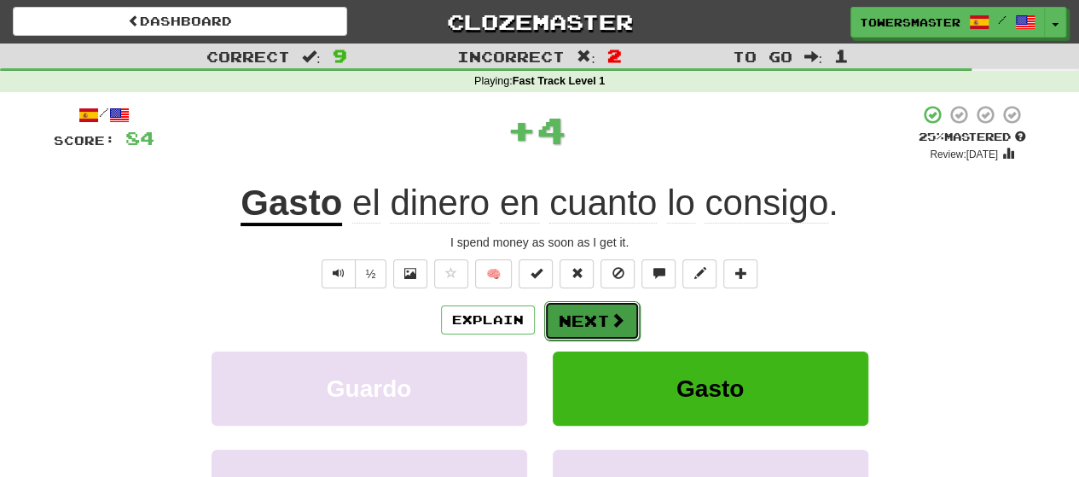
click at [573, 313] on button "Next" at bounding box center [592, 320] width 96 height 39
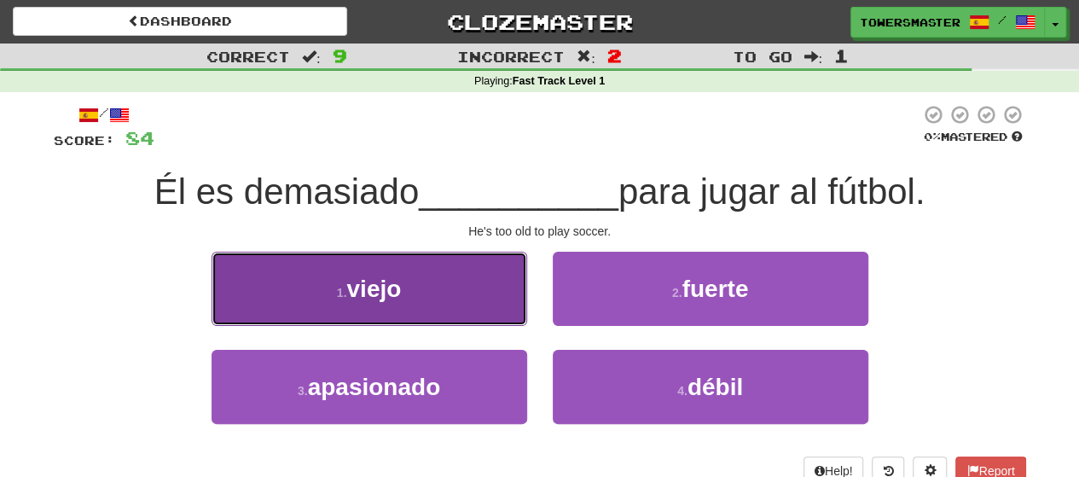
click at [468, 294] on button "1 . viejo" at bounding box center [370, 289] width 316 height 74
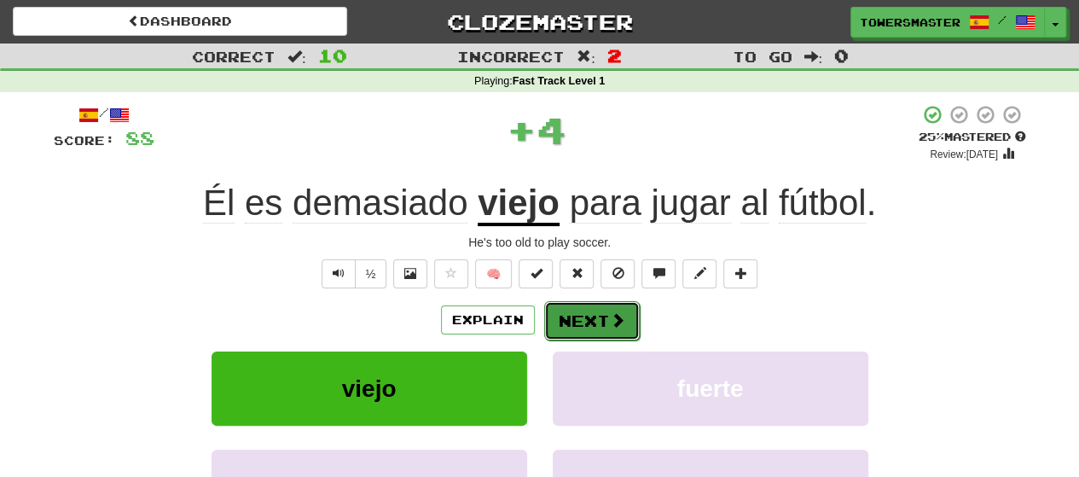
click at [576, 322] on button "Next" at bounding box center [592, 320] width 96 height 39
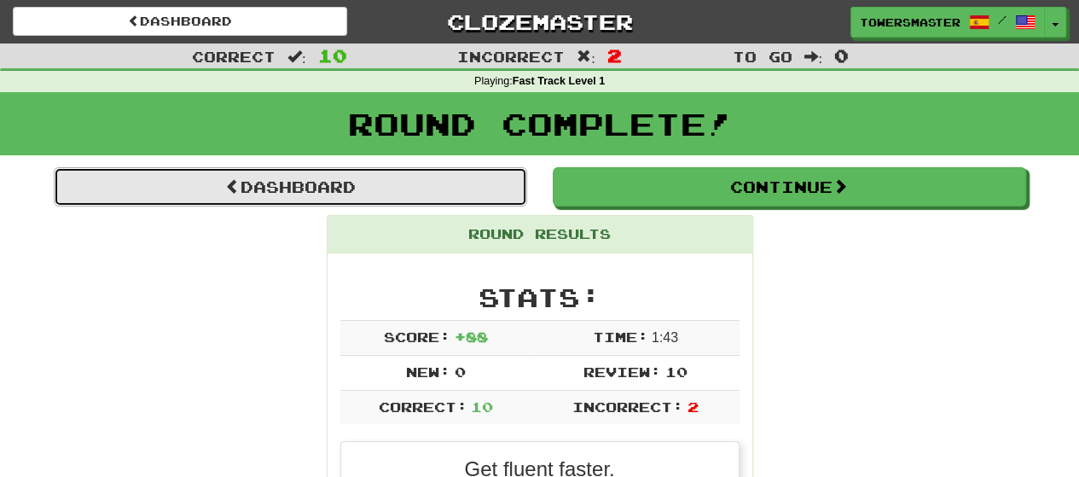
click at [342, 185] on link "Dashboard" at bounding box center [291, 186] width 474 height 39
